Goal: Task Accomplishment & Management: Complete application form

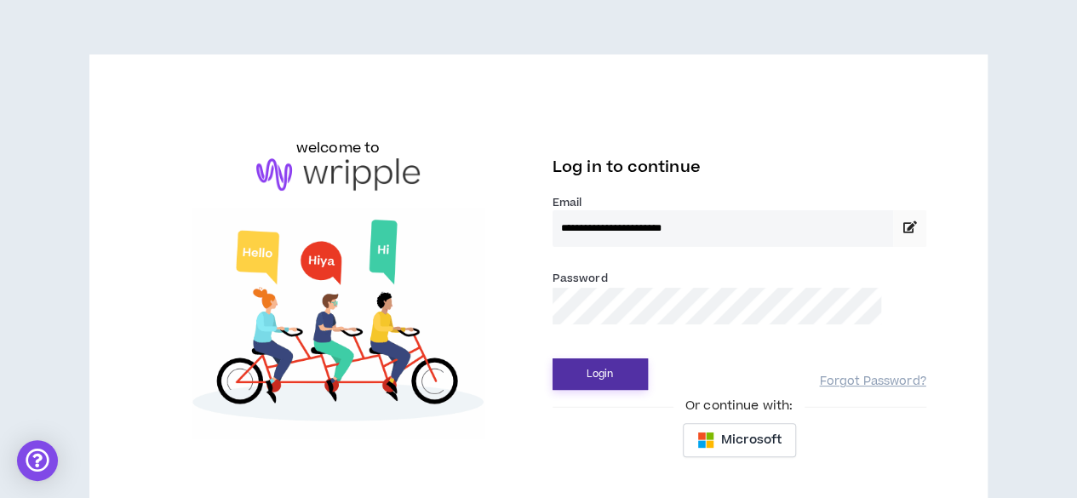
click at [624, 369] on button "Login" at bounding box center [599, 373] width 95 height 31
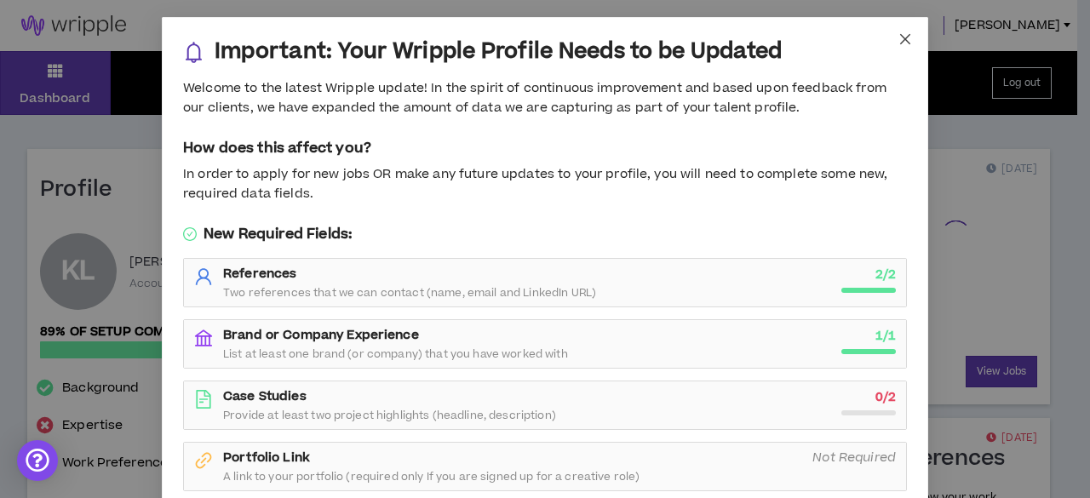
click at [900, 38] on icon "close" at bounding box center [905, 39] width 10 height 10
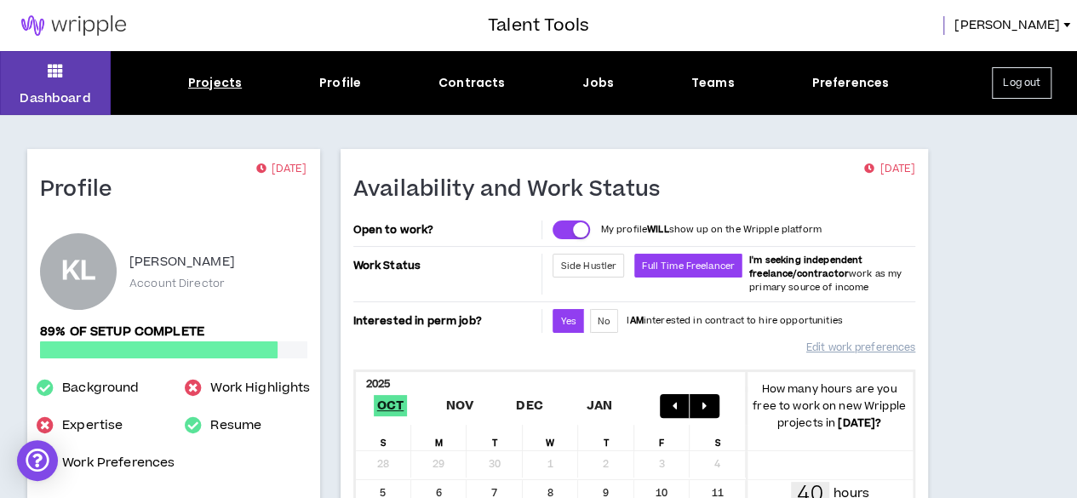
click at [208, 83] on div "Projects" at bounding box center [215, 83] width 54 height 18
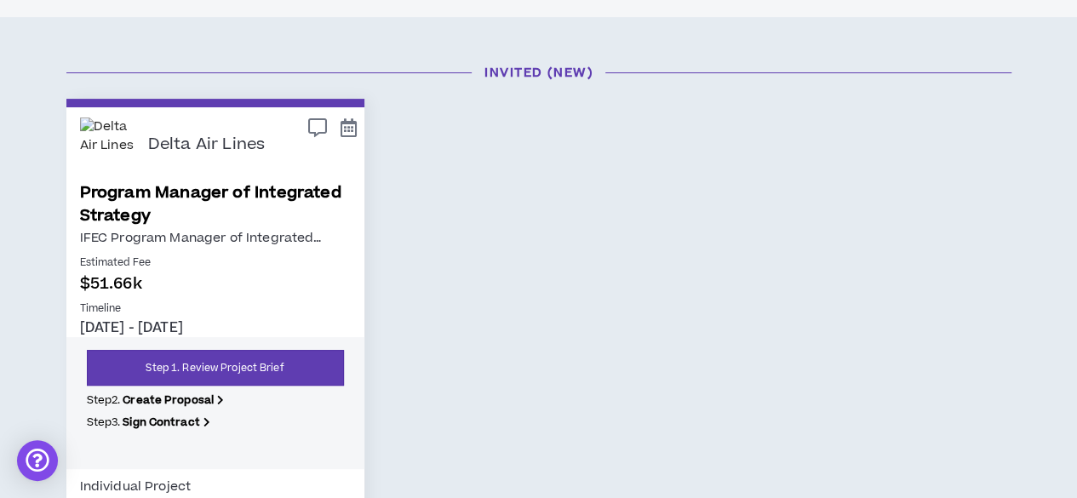
scroll to position [170, 0]
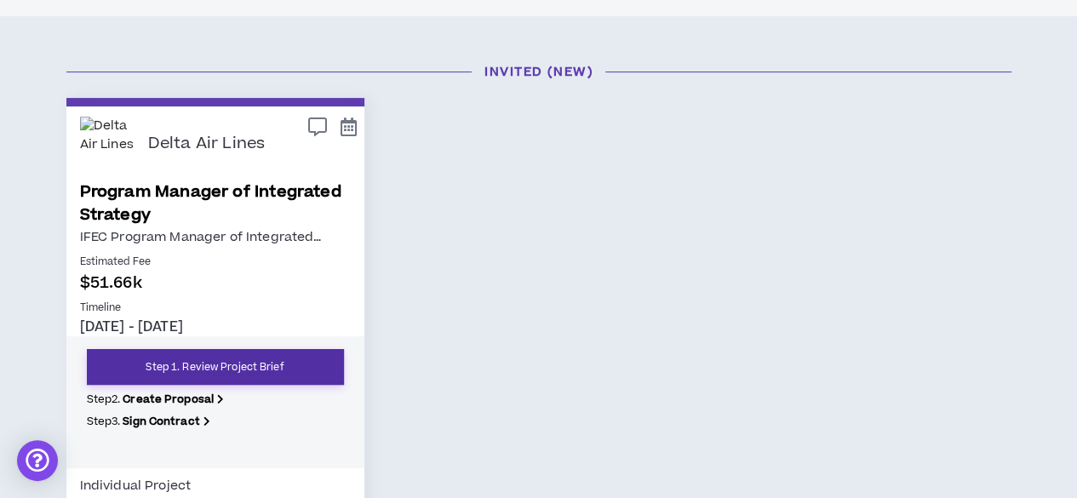
click at [262, 367] on link "Step 1. Review Project Brief" at bounding box center [215, 367] width 257 height 36
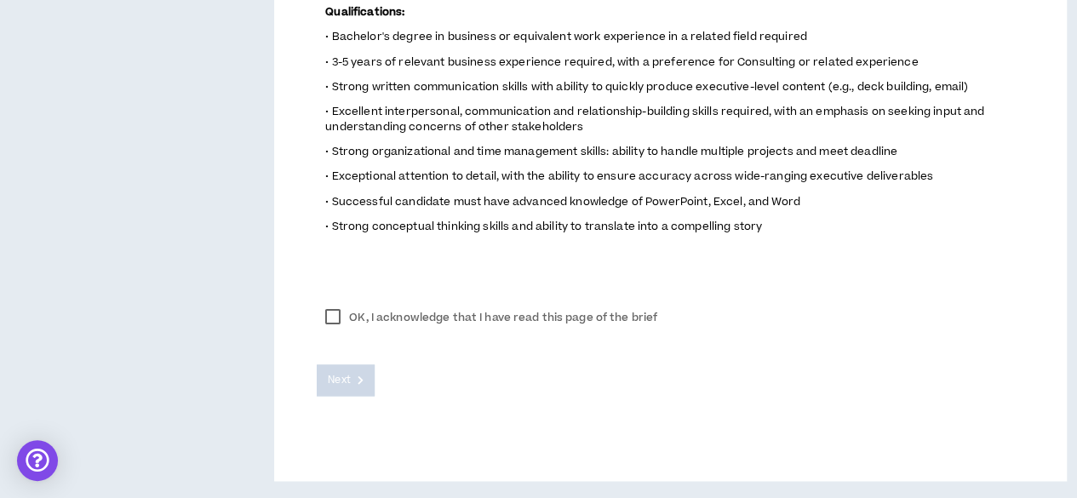
scroll to position [1095, 0]
click at [331, 326] on label "OK, I acknowledge that I have read this page of the brief" at bounding box center [491, 318] width 349 height 26
click at [356, 384] on button "Next" at bounding box center [346, 379] width 58 height 31
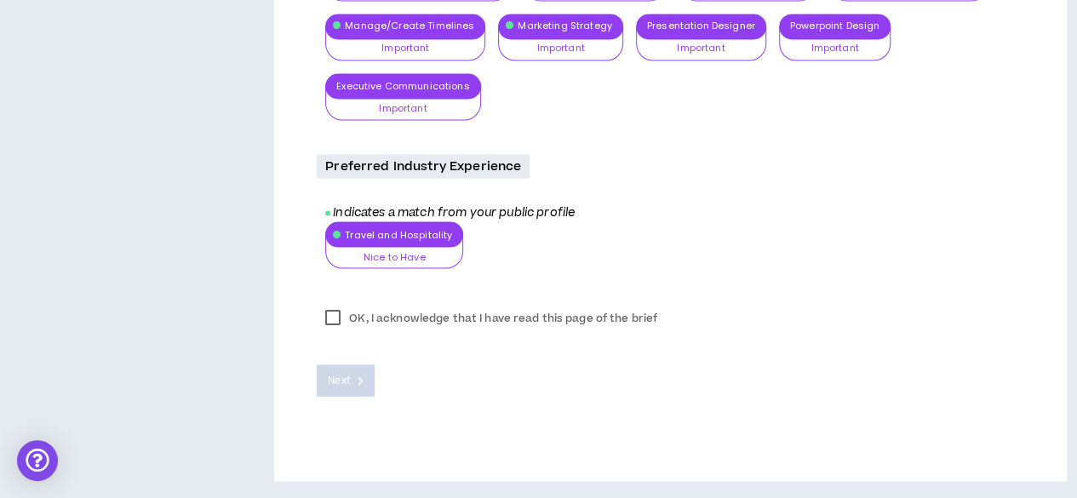
scroll to position [1549, 0]
click at [329, 317] on label "OK, I acknowledge that I have read this page of the brief" at bounding box center [491, 318] width 349 height 26
click at [349, 374] on span "Next" at bounding box center [339, 380] width 22 height 16
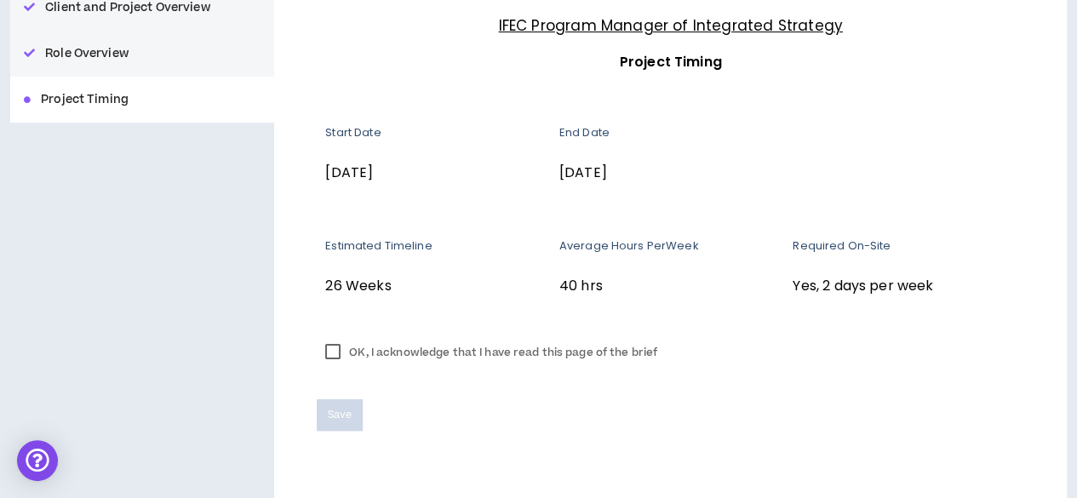
scroll to position [262, 0]
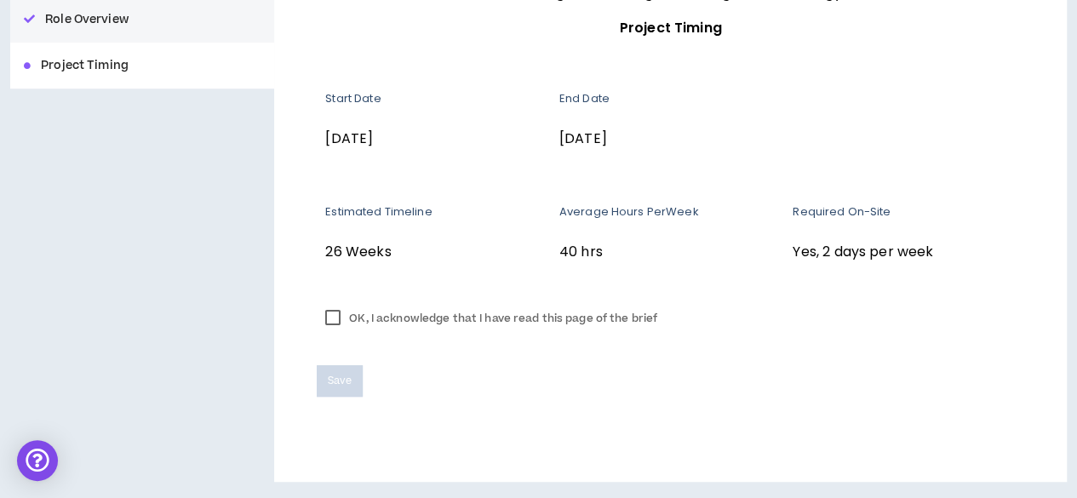
click at [338, 320] on label "OK, I acknowledge that I have read this page of the brief" at bounding box center [491, 319] width 349 height 26
click at [331, 388] on span "Save" at bounding box center [339, 381] width 23 height 16
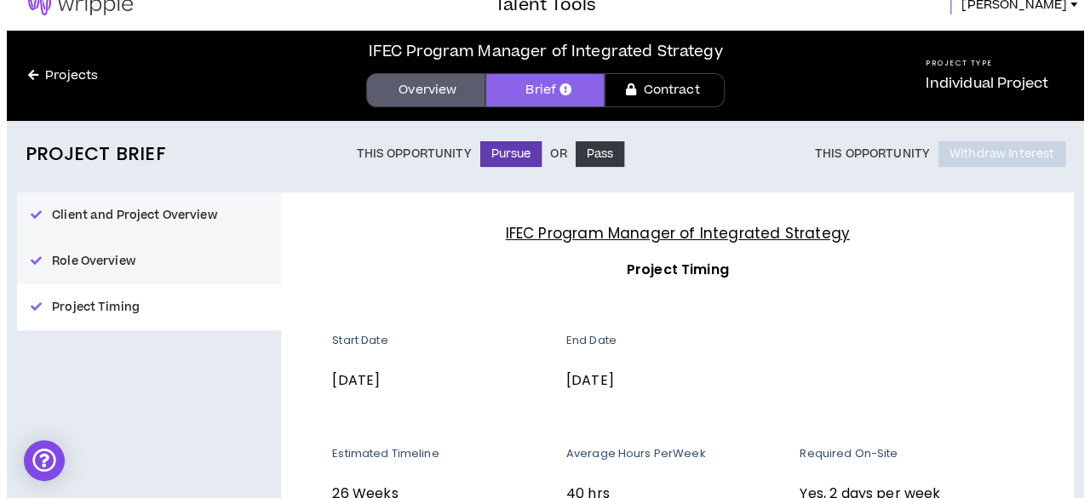
scroll to position [0, 0]
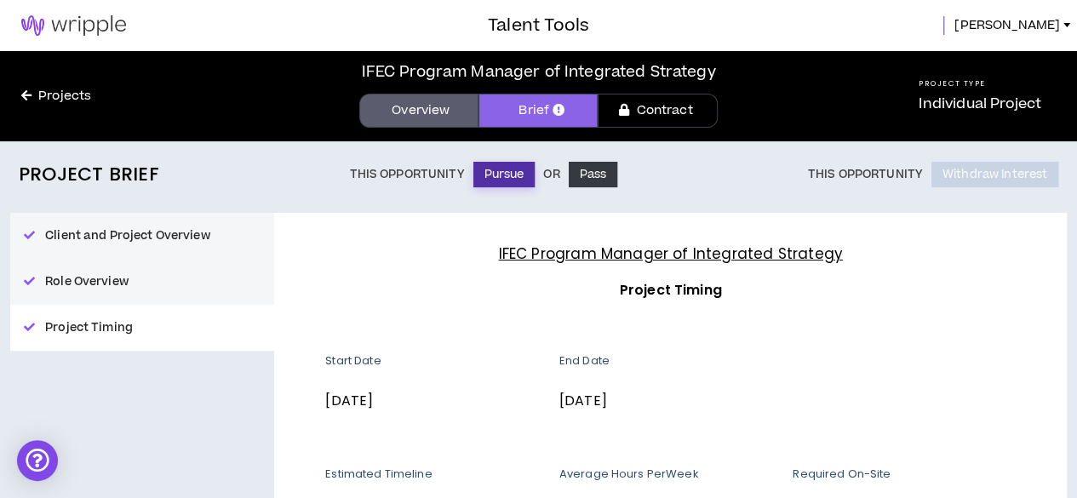
click at [496, 181] on button "Pursue" at bounding box center [504, 175] width 62 height 26
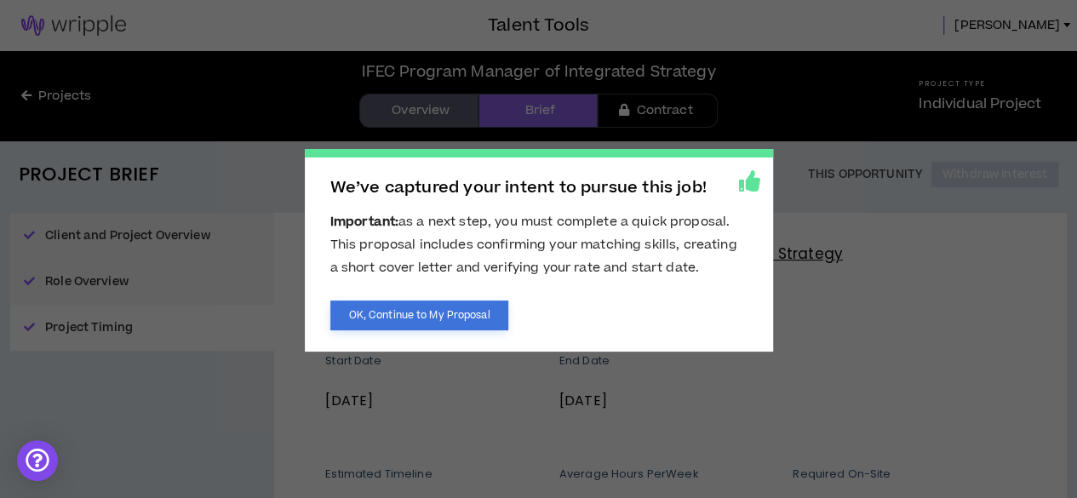
click at [453, 314] on button "OK, Continue to My Proposal" at bounding box center [419, 315] width 179 height 30
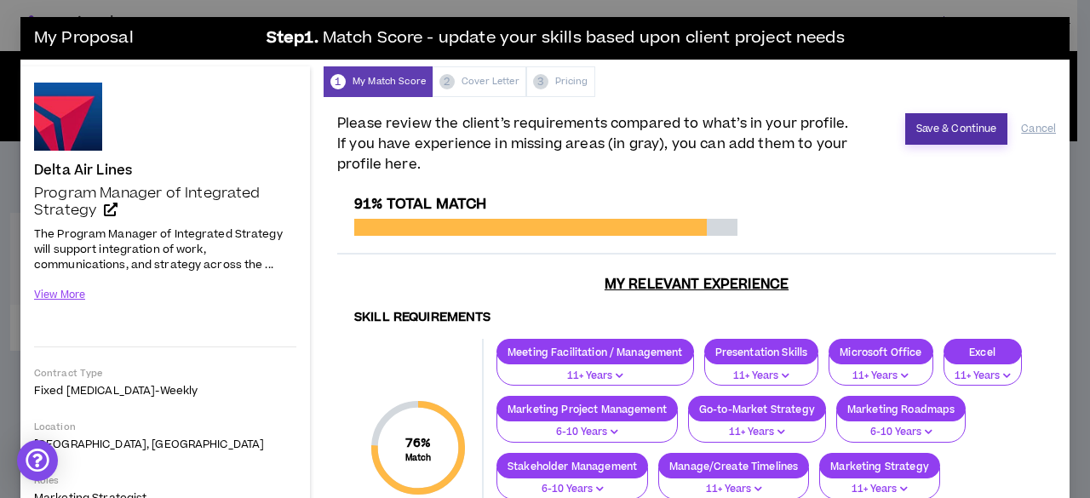
click at [930, 123] on button "Save & Continue" at bounding box center [956, 128] width 103 height 31
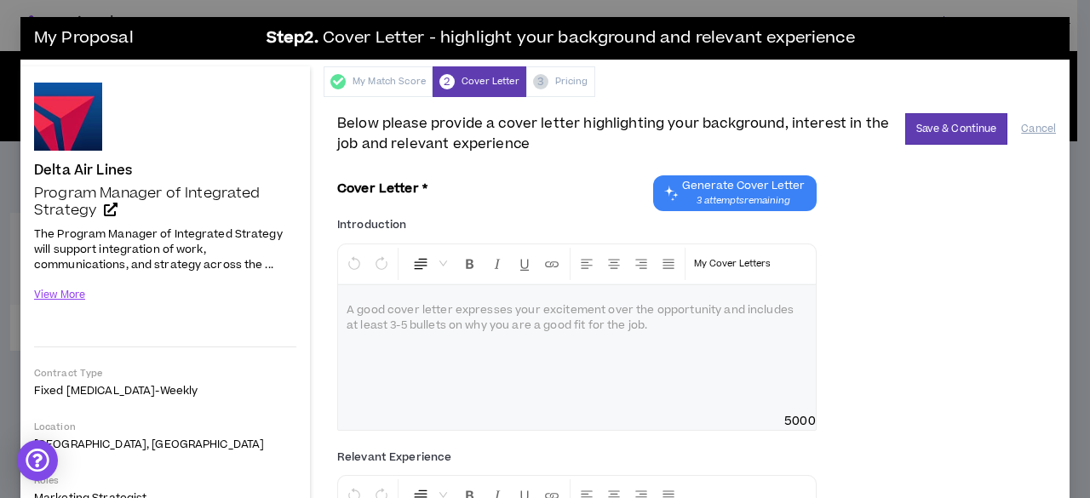
click at [715, 196] on span "3 attempts remaining" at bounding box center [743, 201] width 123 height 14
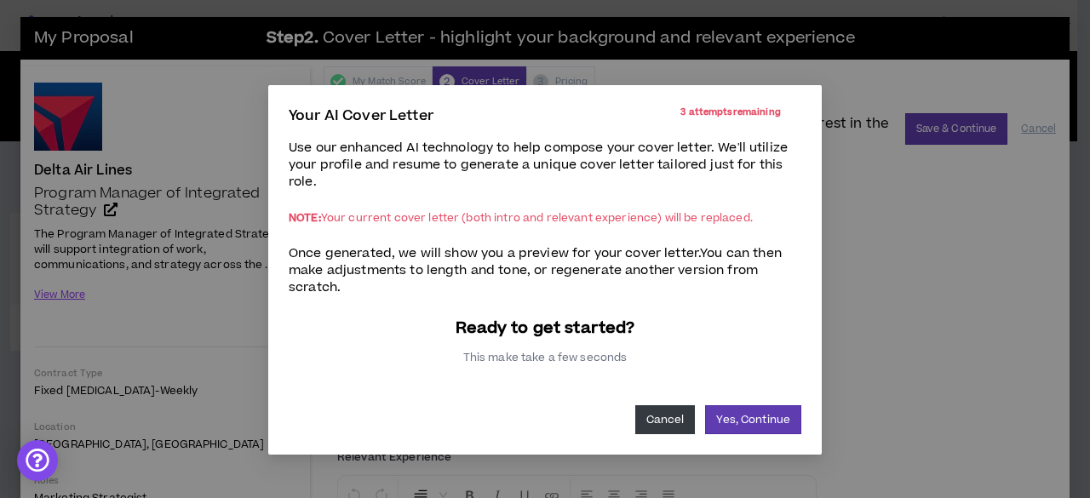
click at [652, 421] on button "Cancel" at bounding box center [665, 419] width 60 height 29
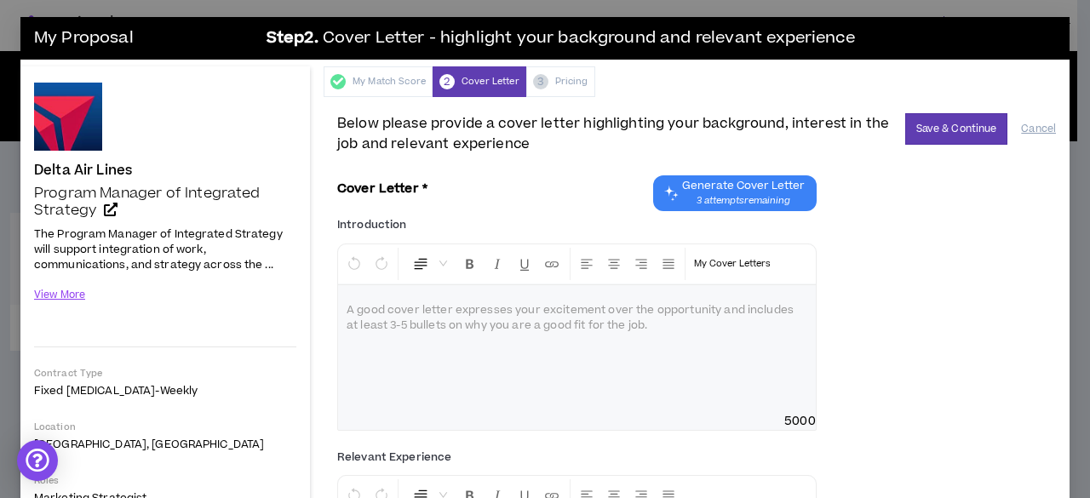
click at [554, 328] on div at bounding box center [577, 349] width 478 height 128
drag, startPoint x: 1026, startPoint y: 127, endPoint x: 639, endPoint y: 169, distance: 388.8
click at [1026, 127] on button "Cancel" at bounding box center [1038, 129] width 35 height 30
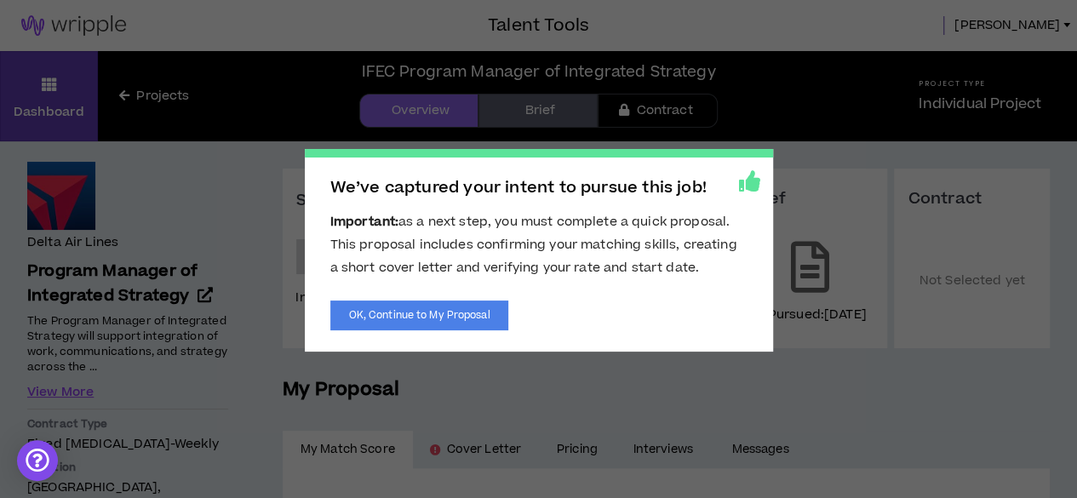
click at [591, 382] on span "We’ve captured your intent to pursue this job! Important: as a next step, you m…" at bounding box center [538, 249] width 1077 height 498
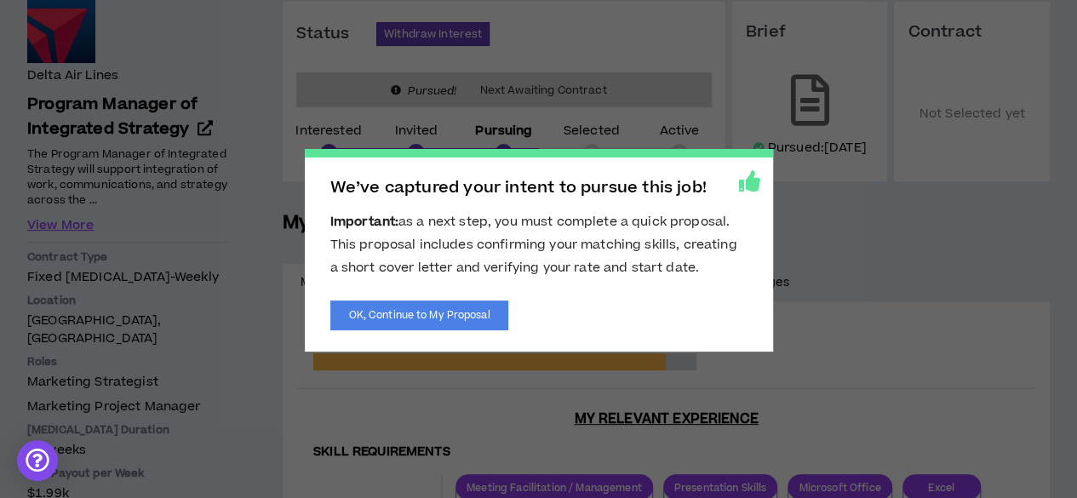
scroll to position [170, 0]
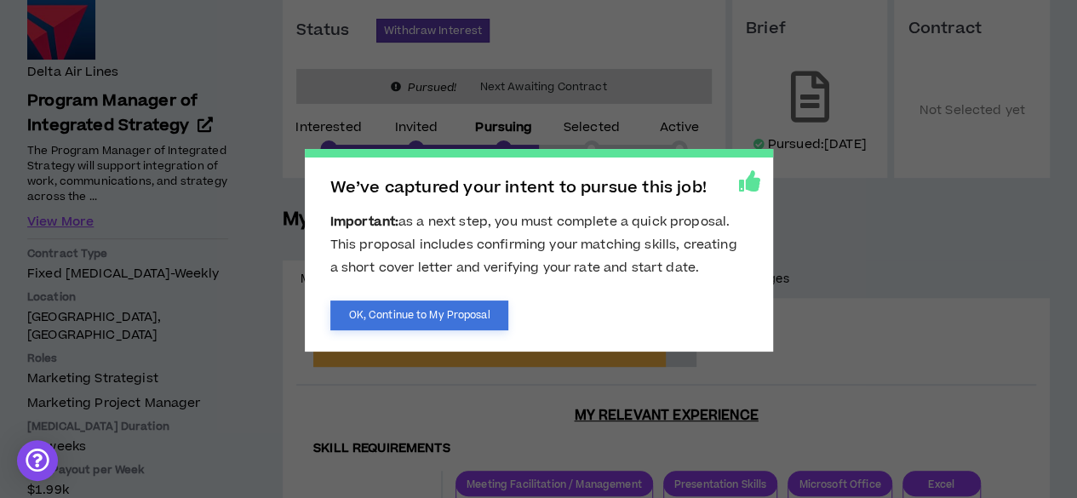
click at [463, 323] on button "OK, Continue to My Proposal" at bounding box center [419, 315] width 179 height 30
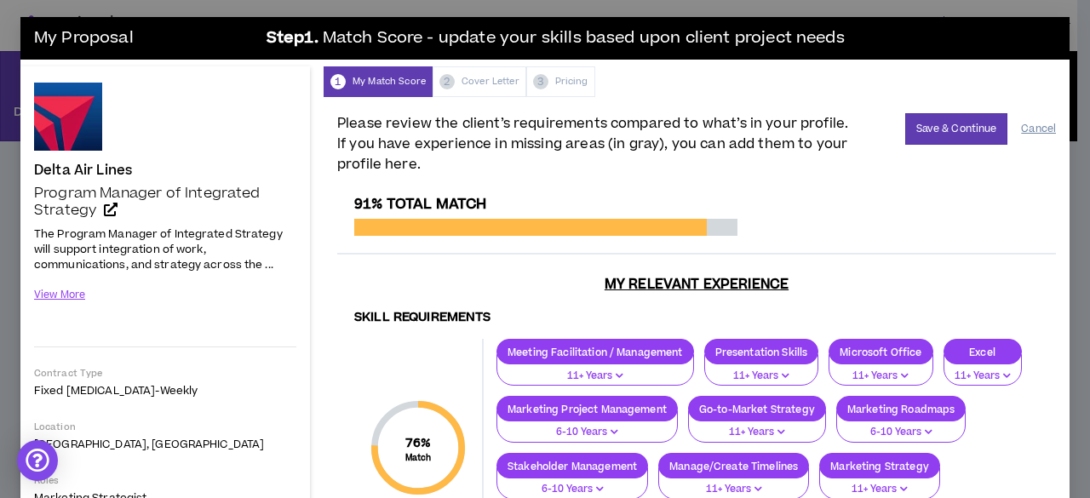
click at [1032, 124] on button "Cancel" at bounding box center [1038, 129] width 35 height 30
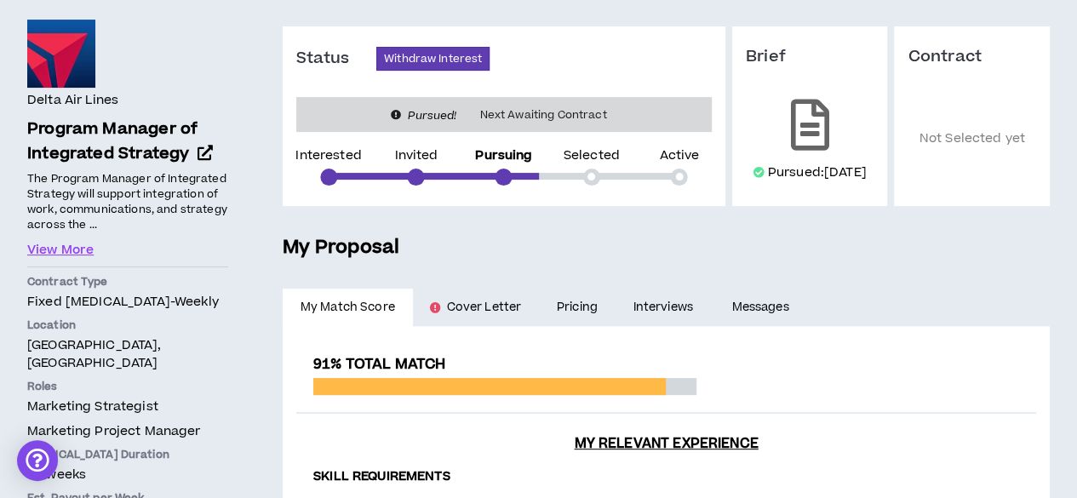
scroll to position [85, 0]
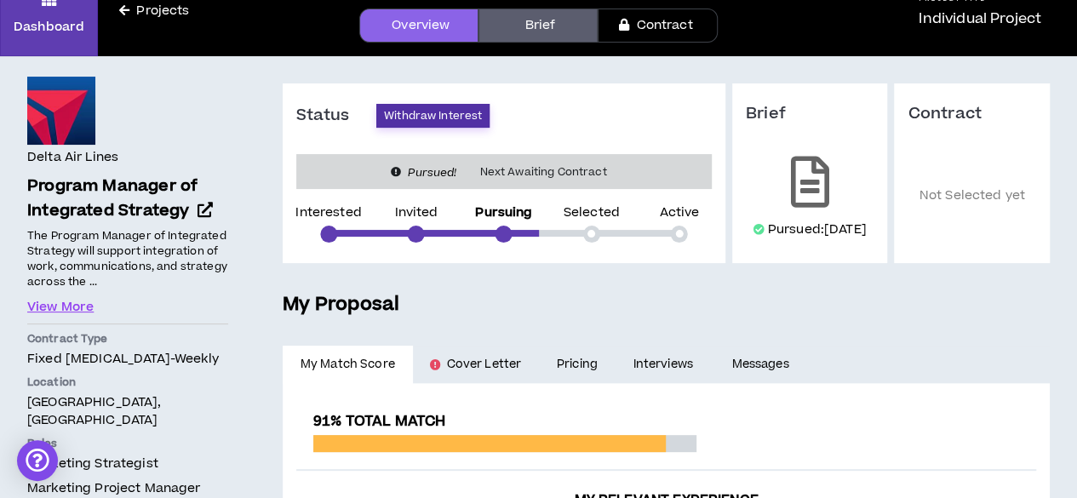
click at [423, 115] on button "Withdraw Interest" at bounding box center [432, 116] width 113 height 24
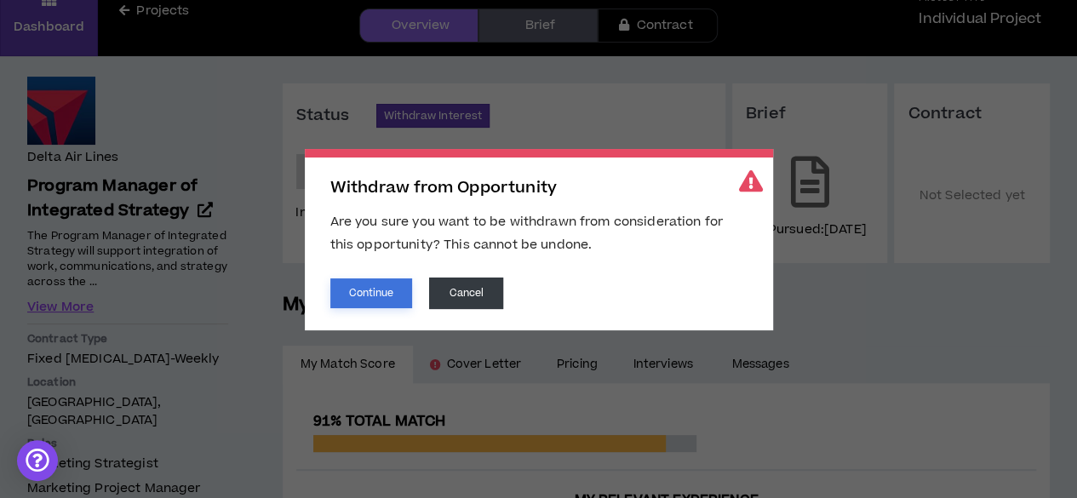
click at [373, 287] on button "Continue" at bounding box center [371, 293] width 83 height 30
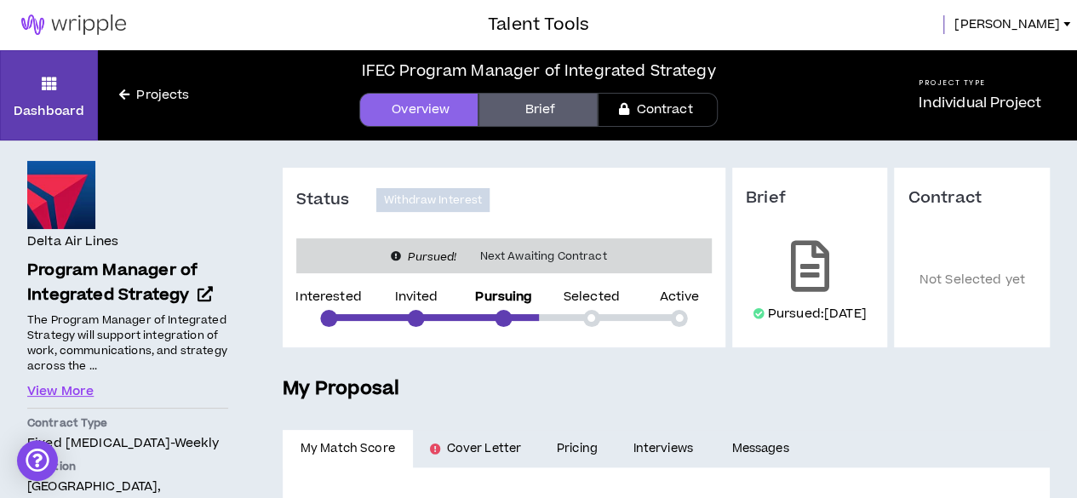
scroll to position [0, 0]
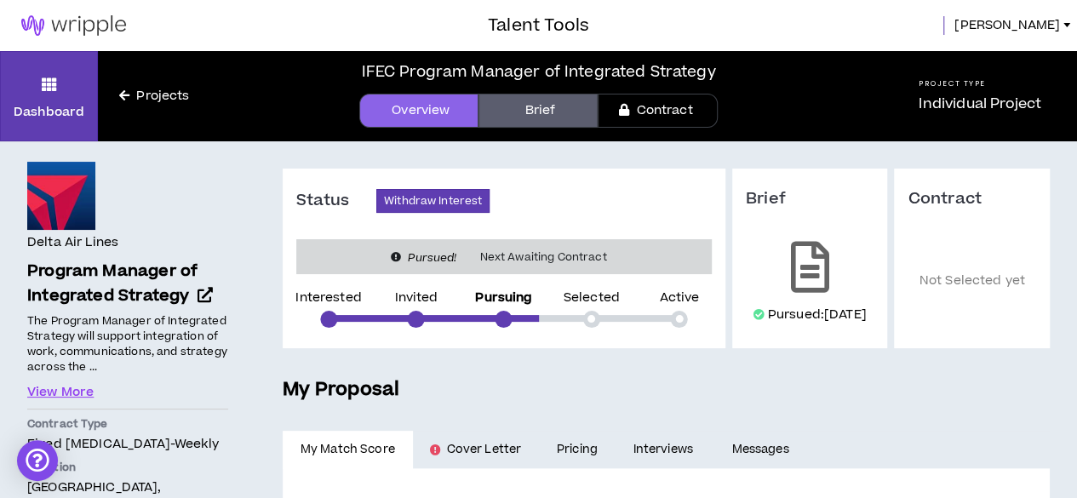
click at [163, 94] on link "Projects" at bounding box center [154, 96] width 112 height 19
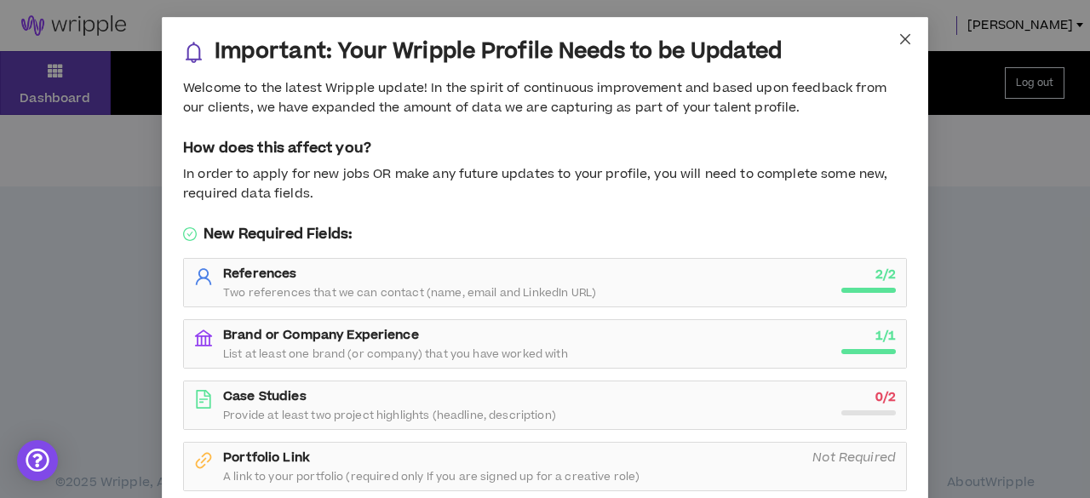
click at [903, 39] on icon "close" at bounding box center [905, 39] width 14 height 14
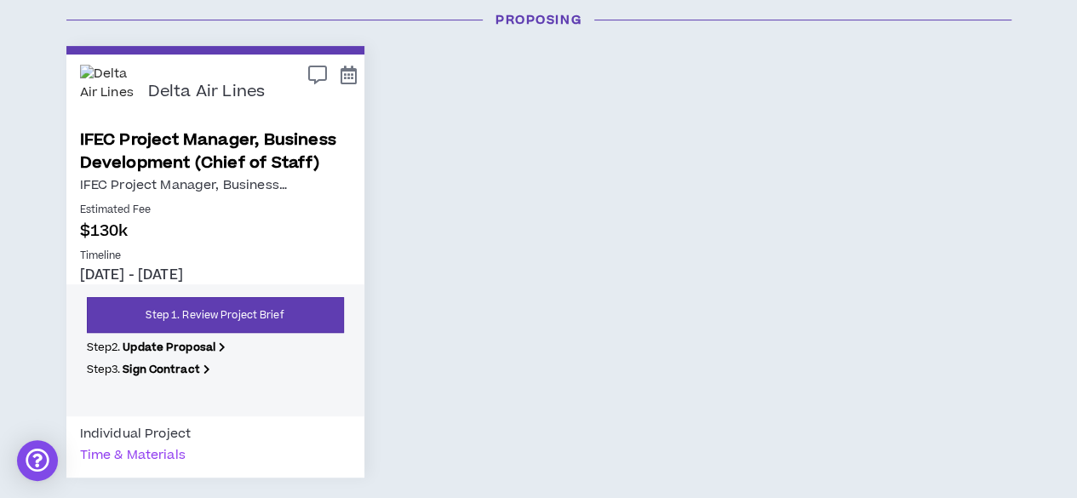
scroll to position [255, 0]
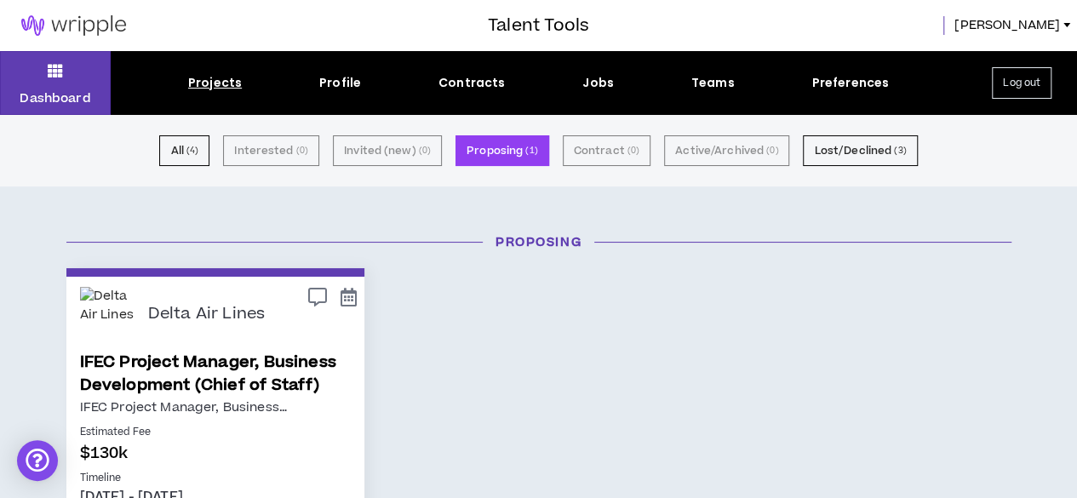
drag, startPoint x: 75, startPoint y: 32, endPoint x: 117, endPoint y: 38, distance: 42.1
click at [77, 32] on img at bounding box center [73, 25] width 147 height 20
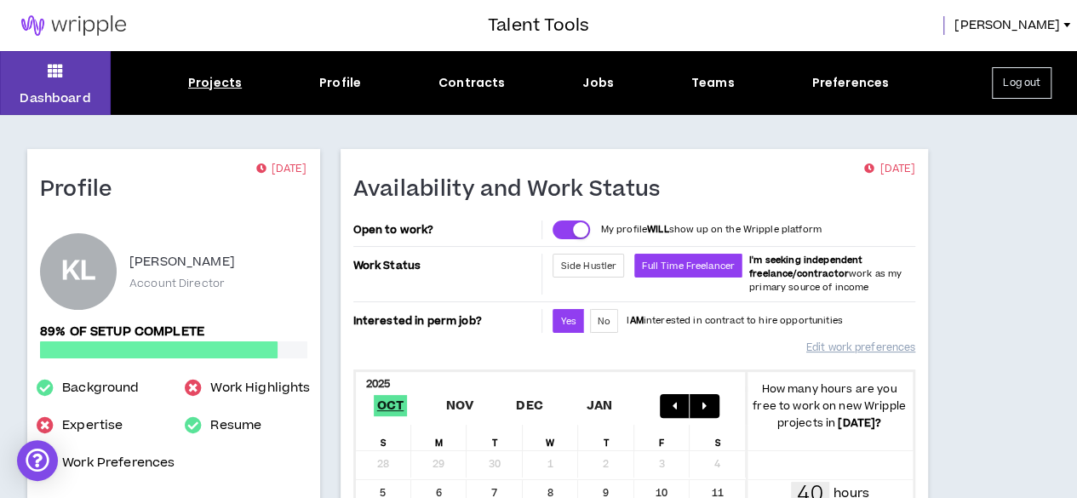
click at [227, 81] on div "Projects" at bounding box center [215, 83] width 54 height 18
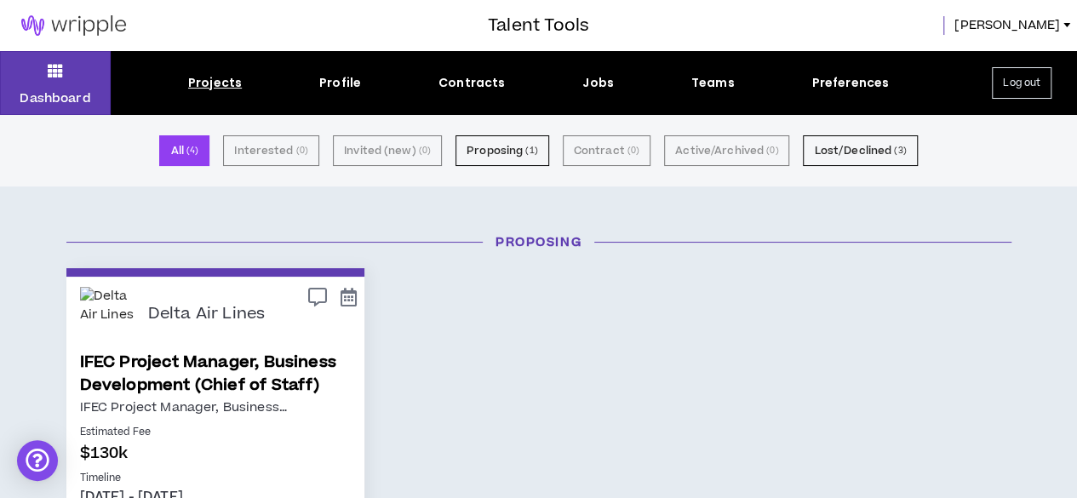
click at [109, 27] on img at bounding box center [73, 25] width 147 height 20
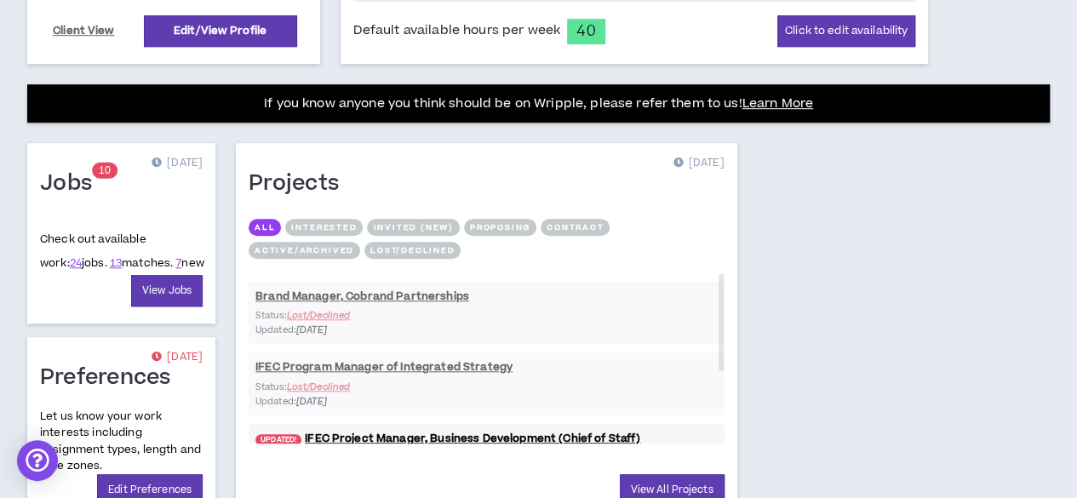
scroll to position [674, 0]
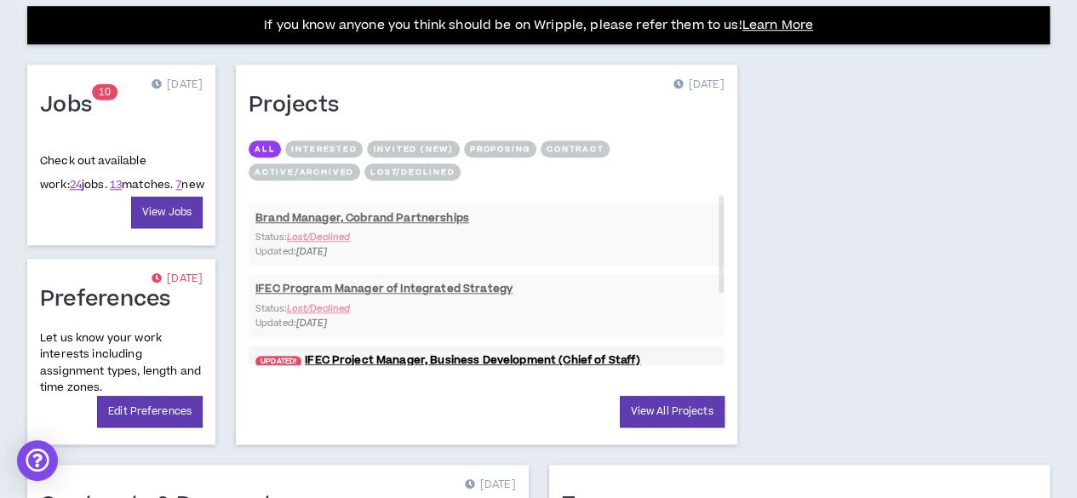
drag, startPoint x: 337, startPoint y: 300, endPoint x: 347, endPoint y: 287, distance: 16.4
click at [347, 287] on div "Projects [DATE] All Interested Invited (new) Proposing Contract Active/Archived…" at bounding box center [486, 255] width 501 height 380
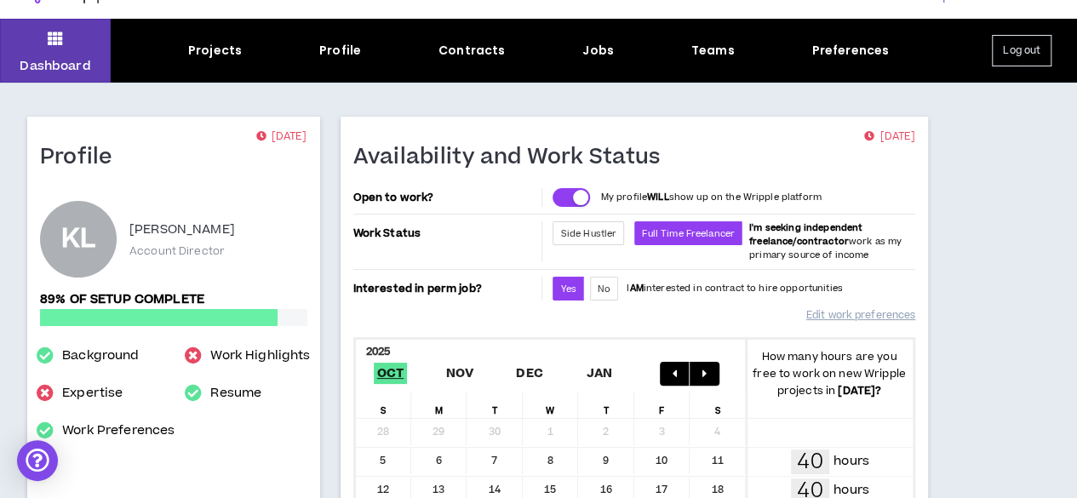
scroll to position [0, 0]
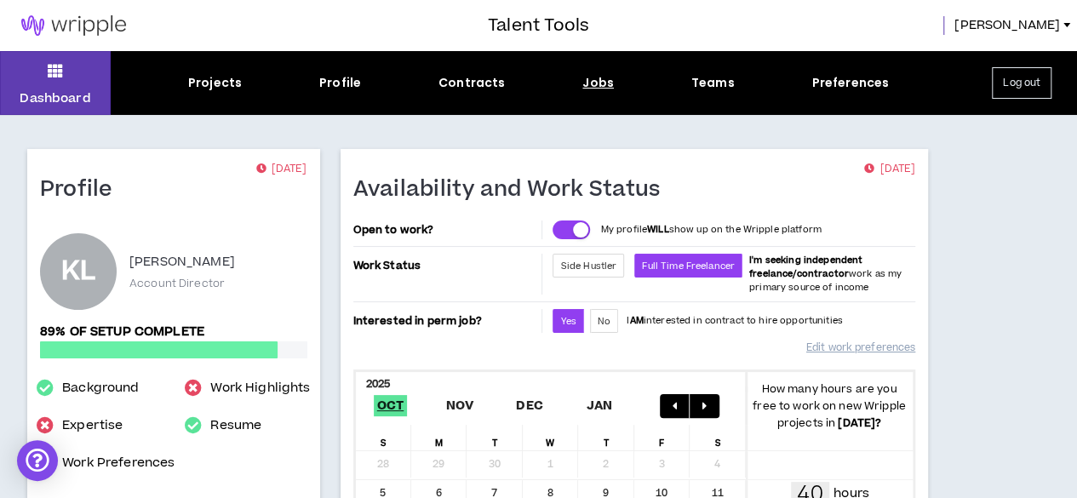
click at [598, 89] on div "Jobs" at bounding box center [597, 83] width 31 height 18
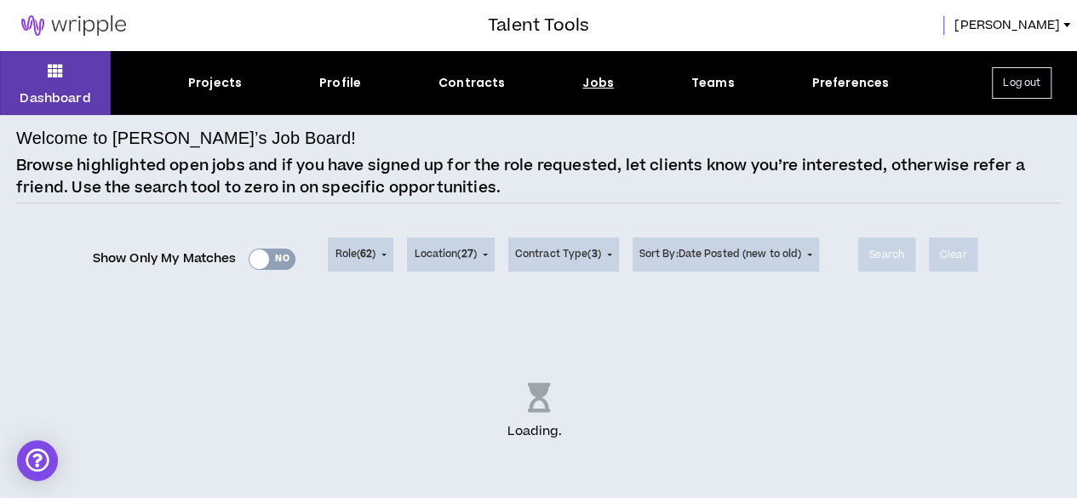
click at [275, 258] on div "Show Only My Matches Yes No" at bounding box center [194, 259] width 203 height 26
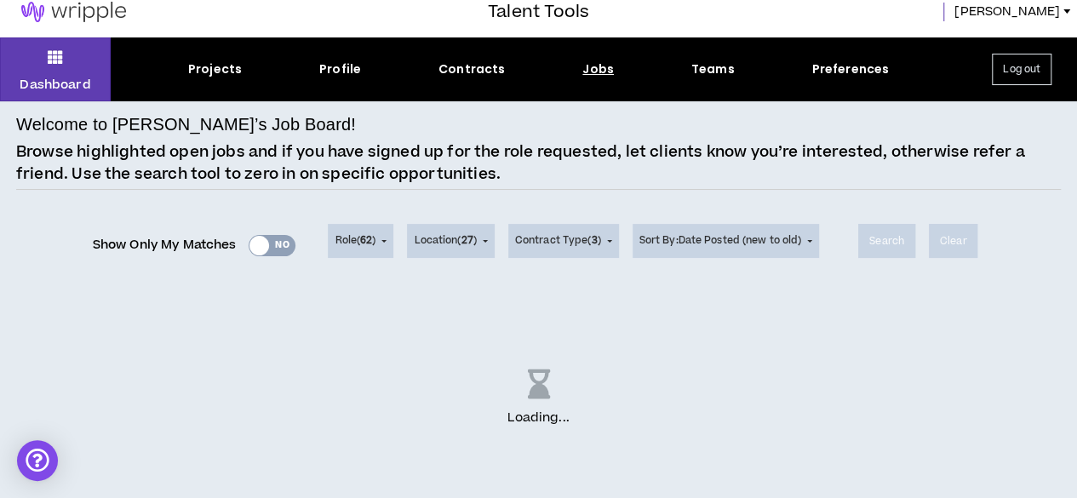
scroll to position [20, 0]
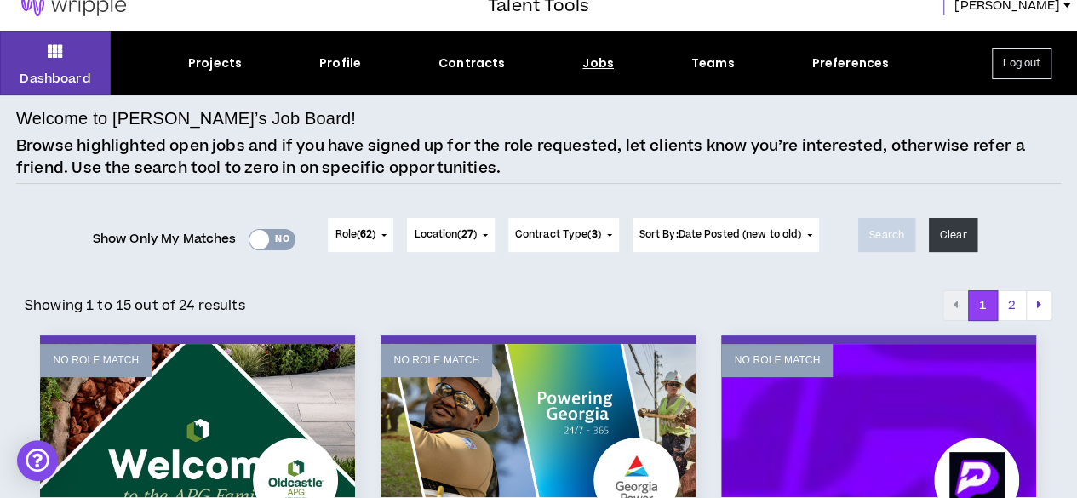
click at [276, 239] on div "Yes No" at bounding box center [272, 239] width 47 height 21
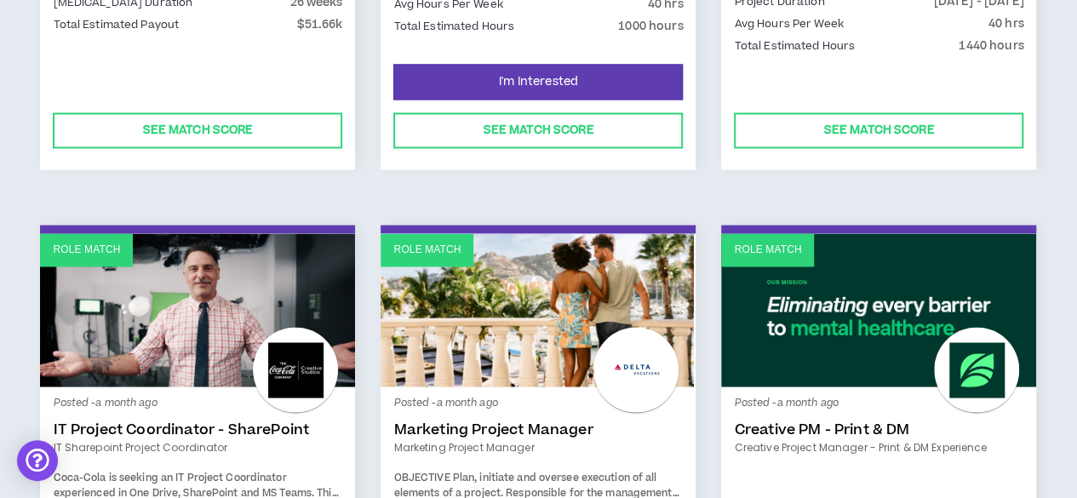
scroll to position [0, 0]
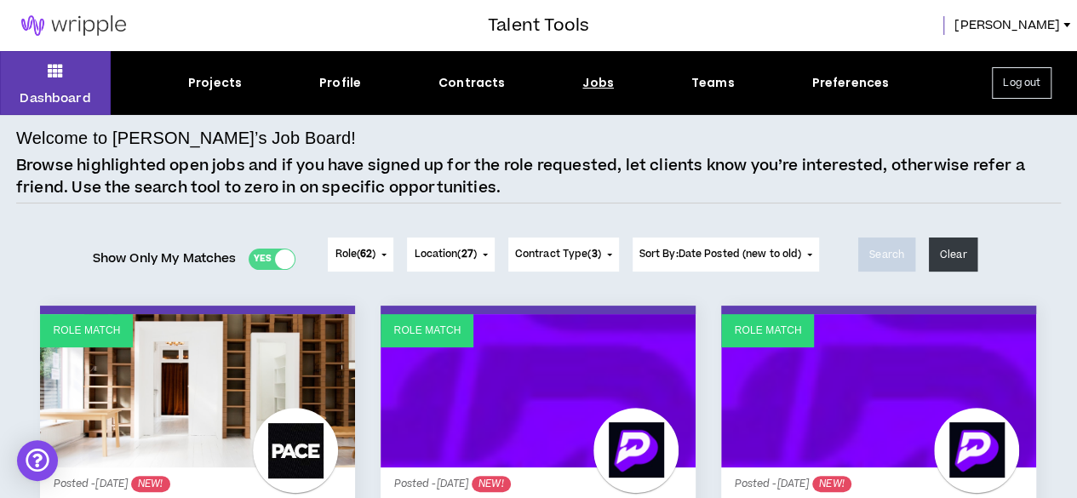
click at [1010, 78] on button "Log out" at bounding box center [1022, 82] width 60 height 31
